Goal: Information Seeking & Learning: Find specific fact

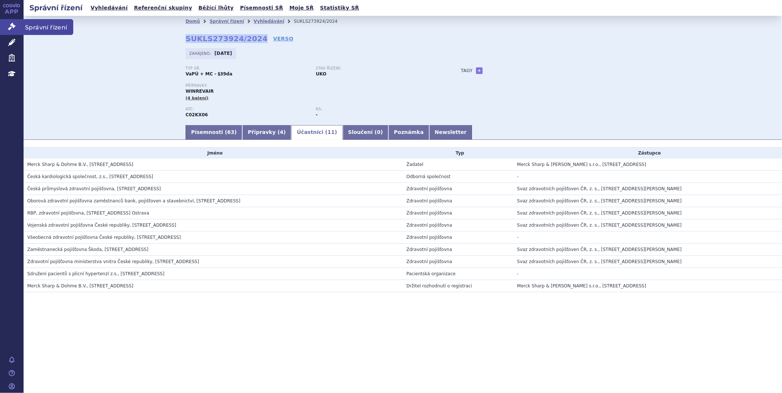
click at [3, 24] on link "Správní řízení" at bounding box center [12, 26] width 24 height 15
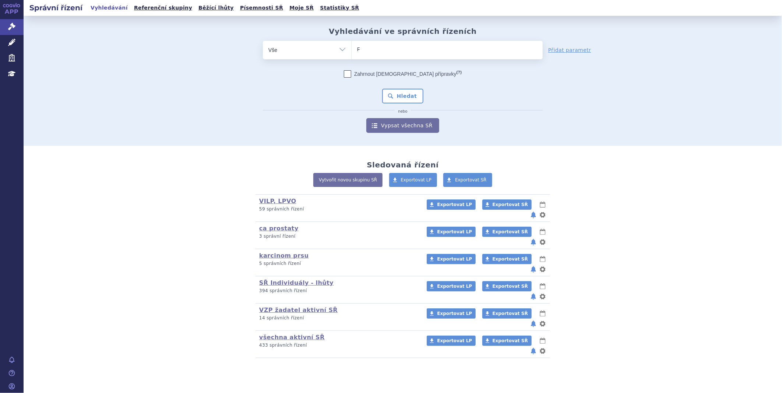
type input "FA"
type input "FAB"
type input "FABHA"
type input "FABHAL"
type input "FABHALT"
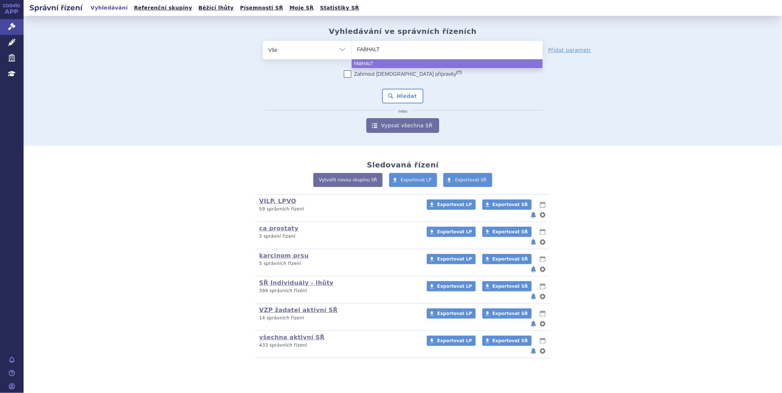
type input "FABHALTA"
select select "FABHALTA"
click at [390, 94] on button "Hledat" at bounding box center [403, 96] width 42 height 15
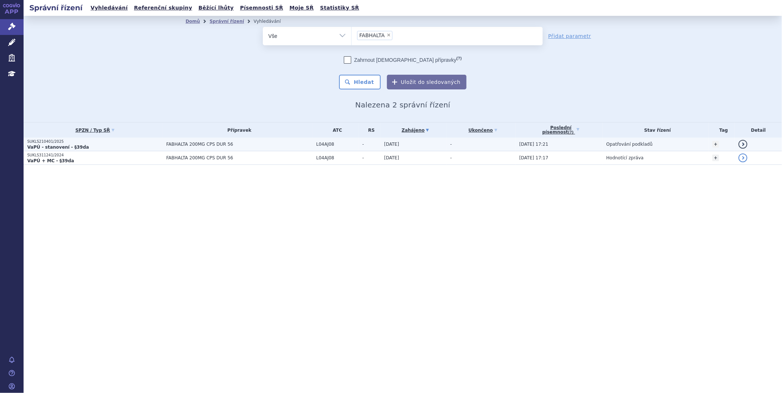
click at [199, 138] on td "FABHALTA 200MG CPS DUR 56" at bounding box center [238, 145] width 150 height 14
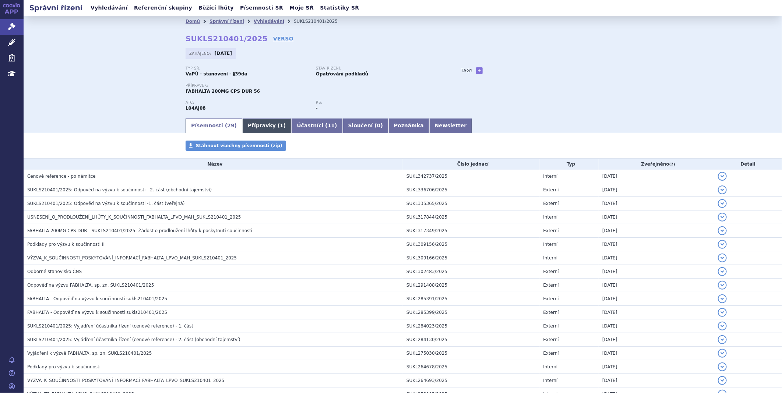
click at [253, 125] on link "Přípravky ( 1 )" at bounding box center [266, 126] width 49 height 15
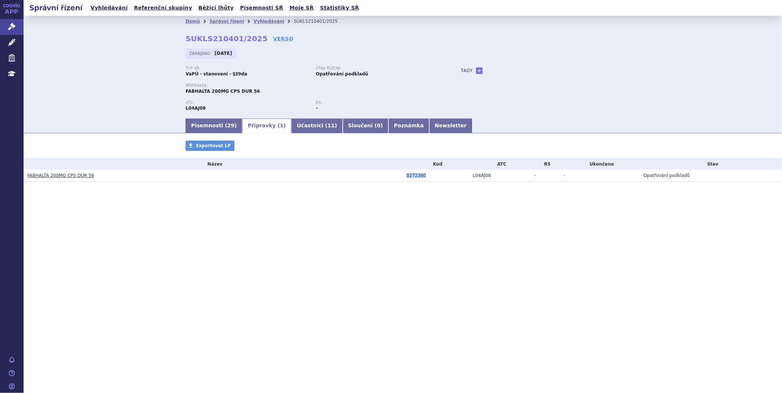
drag, startPoint x: 425, startPoint y: 175, endPoint x: 405, endPoint y: 175, distance: 19.9
click at [405, 175] on td "0272380" at bounding box center [436, 176] width 66 height 12
copy div "0272380"
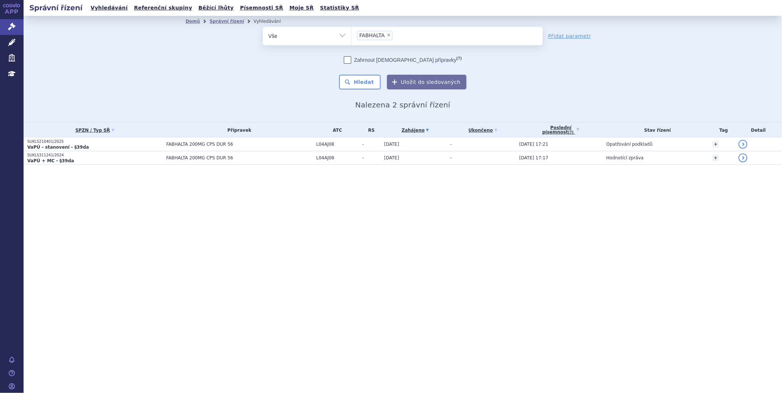
click at [50, 163] on strong "VaPÚ + MC - §39da" at bounding box center [50, 160] width 47 height 5
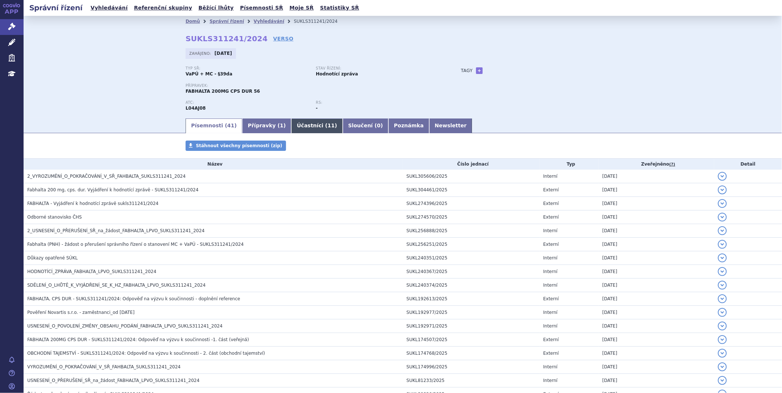
click at [297, 130] on link "Účastníci ( 11 )" at bounding box center [316, 126] width 51 height 15
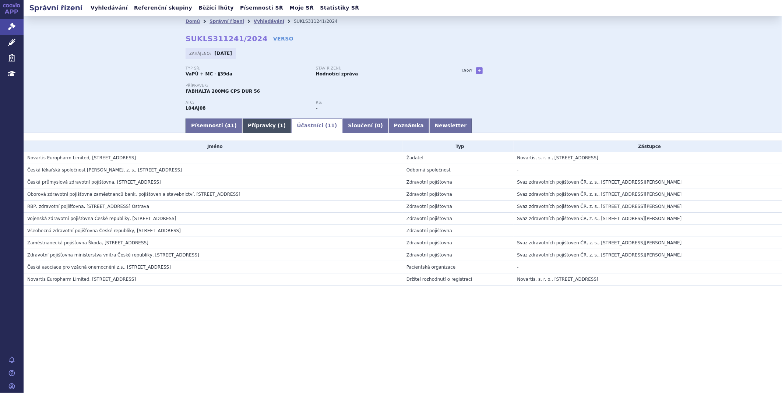
click at [280, 127] on span "1" at bounding box center [282, 126] width 4 height 6
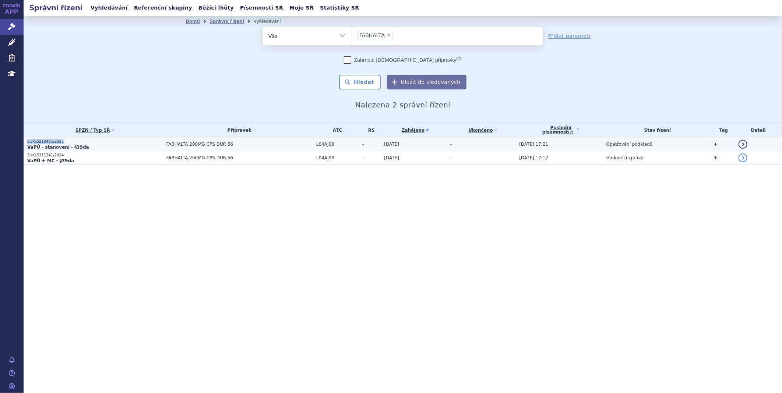
drag, startPoint x: 65, startPoint y: 139, endPoint x: 27, endPoint y: 140, distance: 37.6
click at [27, 140] on p "SUKLS210401/2025" at bounding box center [94, 141] width 135 height 5
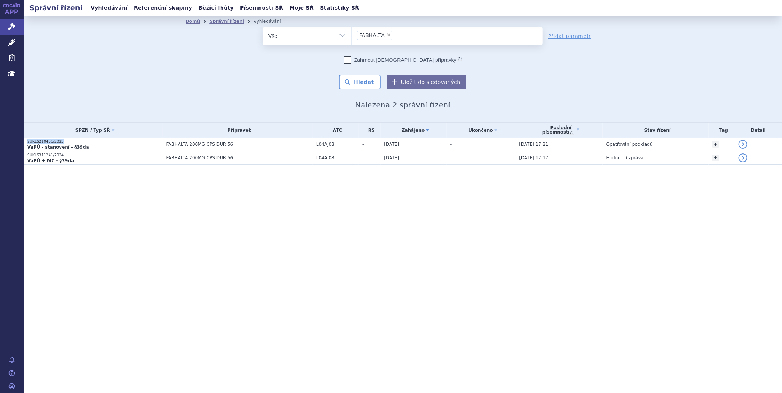
copy p "SUKLS210401/2025"
click at [387, 34] on span "×" at bounding box center [389, 35] width 4 height 4
click at [352, 34] on select "FABHALTA" at bounding box center [351, 36] width 0 height 18
select select
type input "UP"
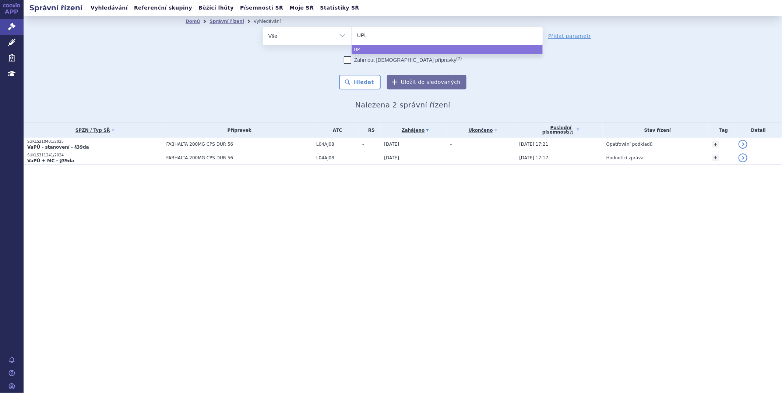
type input "UPLI"
type input "UPLIZ"
type input "UPLIZAN"
type input "UPLIZ"
type input "UPLIZN"
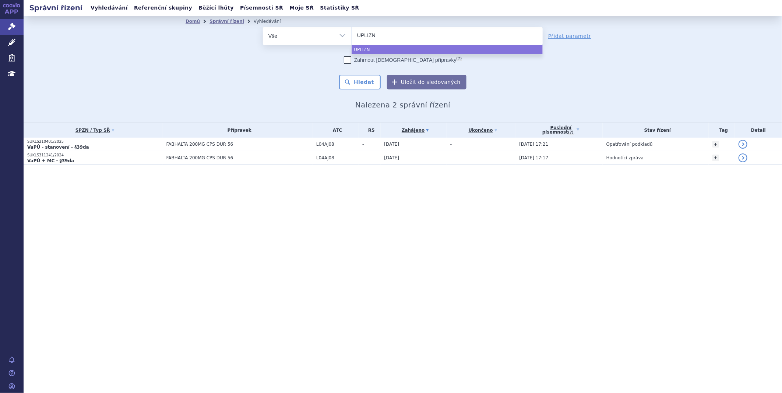
type input "UPLIZNA"
select select "UPLIZNA"
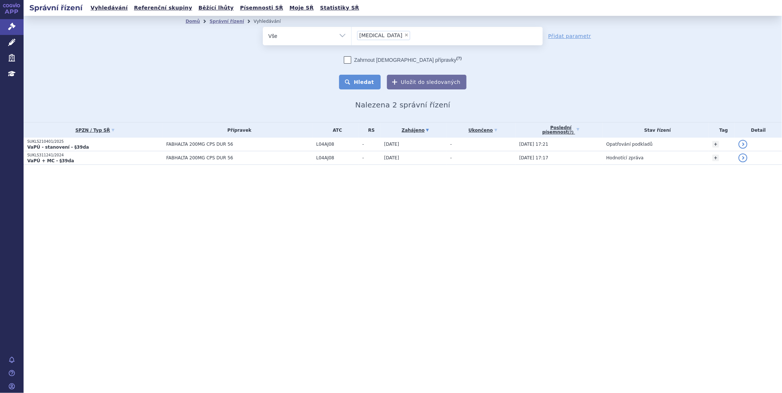
click at [375, 77] on button "Hledat" at bounding box center [360, 82] width 42 height 15
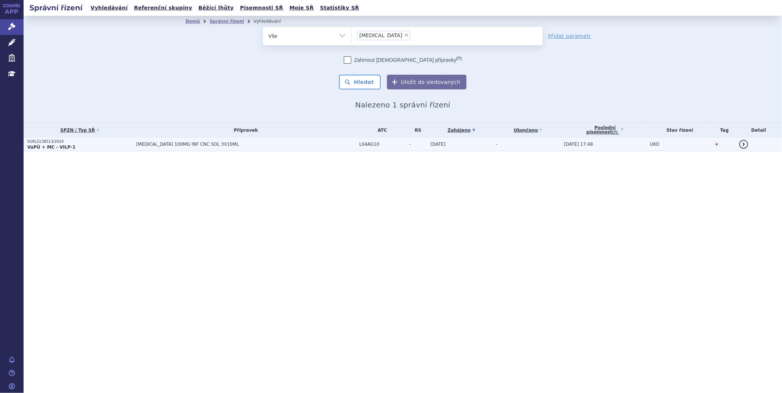
click at [42, 145] on strong "VaPÚ + MC - VILP-1" at bounding box center [51, 147] width 48 height 5
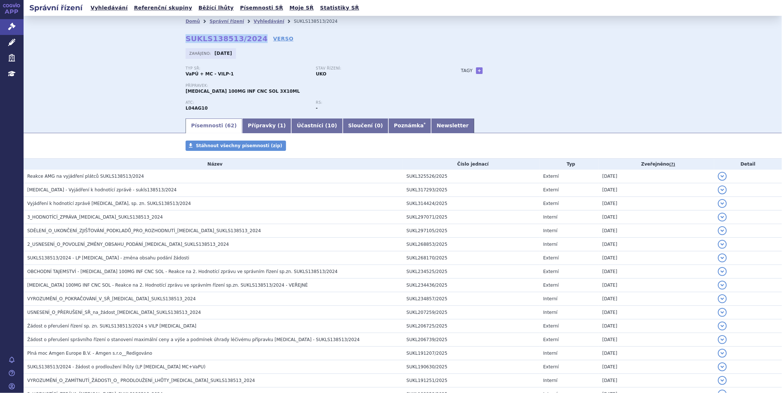
drag, startPoint x: 182, startPoint y: 38, endPoint x: 251, endPoint y: 37, distance: 68.8
click at [251, 37] on div "Domů Správní řízení Vyhledávání SUKLS138513/2024 SUKLS138513/2024 VERSO Zahájen…" at bounding box center [403, 72] width 464 height 91
copy strong "SUKLS138513/2024"
click at [242, 124] on link "Přípravky ( 1 )" at bounding box center [266, 126] width 49 height 15
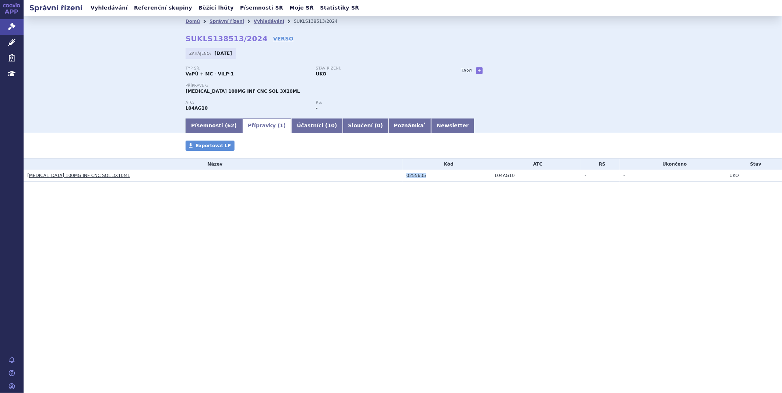
drag, startPoint x: 426, startPoint y: 176, endPoint x: 404, endPoint y: 176, distance: 22.5
click at [404, 176] on td "0255635" at bounding box center [447, 176] width 88 height 12
copy div "0255635"
click at [14, 30] on icon at bounding box center [11, 26] width 7 height 7
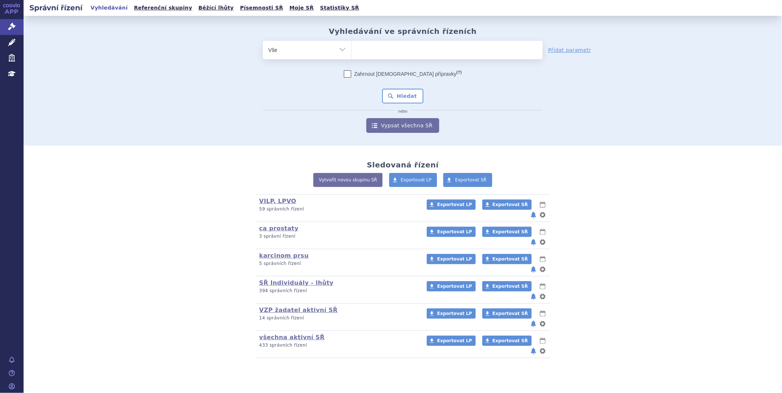
click at [419, 50] on ul at bounding box center [447, 48] width 191 height 15
click at [352, 50] on select at bounding box center [351, 49] width 0 height 18
type input "UL"
type input "ULTO"
type input "ULTOM"
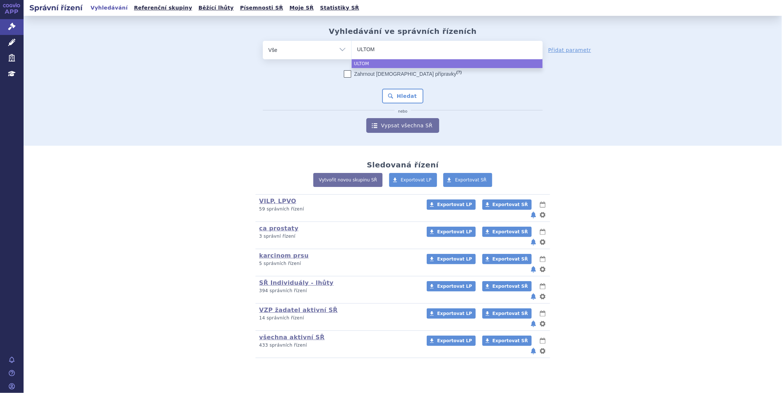
type input "ULTOMI"
type input "ULTOMIRI"
type input "[MEDICAL_DATA]"
select select "ULTOMIRIS"
click at [384, 99] on button "Hledat" at bounding box center [403, 96] width 42 height 15
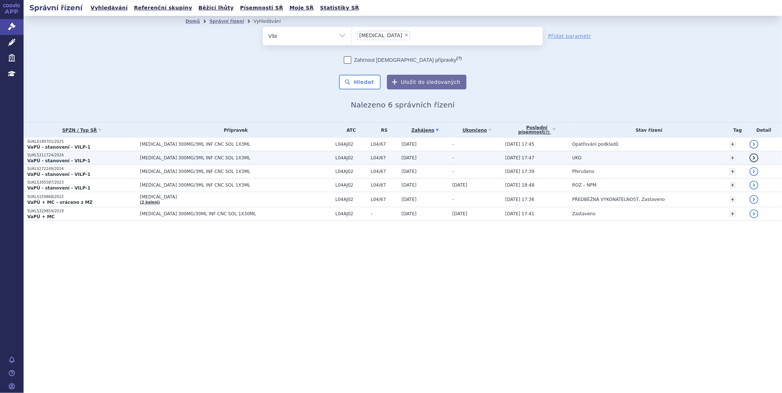
click at [49, 159] on strong "VaPÚ - stanovení - VILP-1" at bounding box center [58, 160] width 63 height 5
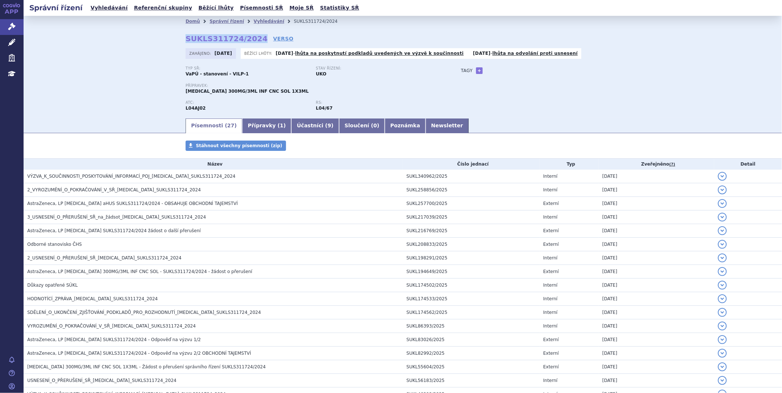
drag, startPoint x: 179, startPoint y: 39, endPoint x: 251, endPoint y: 40, distance: 72.2
click at [251, 40] on div "Domů Správní řízení Vyhledávání SUKLS311724/2024 SUKLS311724/2024 VERSO [GEOGRA…" at bounding box center [403, 72] width 464 height 91
copy strong "SUKLS311724/2024"
click at [251, 127] on link "Přípravky ( 1 )" at bounding box center [266, 126] width 49 height 15
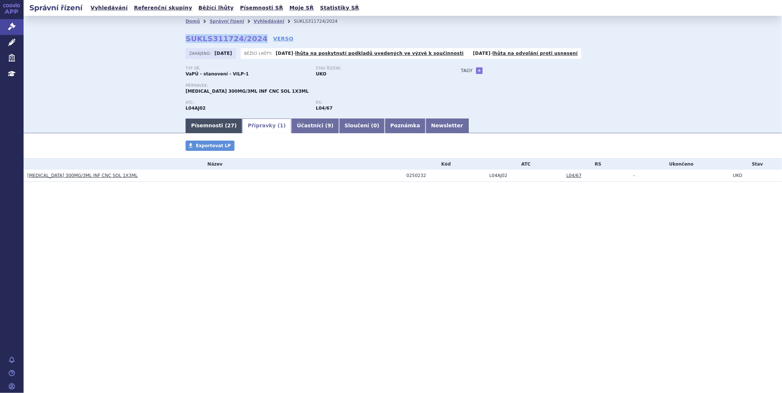
click at [227, 124] on span "27" at bounding box center [230, 126] width 7 height 6
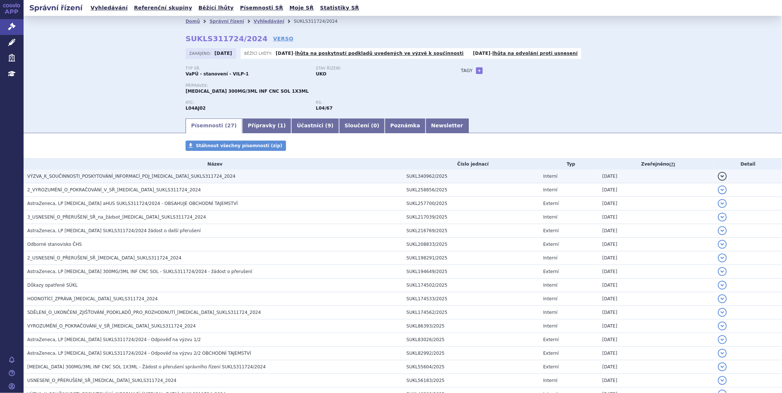
click at [768, 175] on td "detail" at bounding box center [748, 177] width 68 height 14
